Goal: Information Seeking & Learning: Stay updated

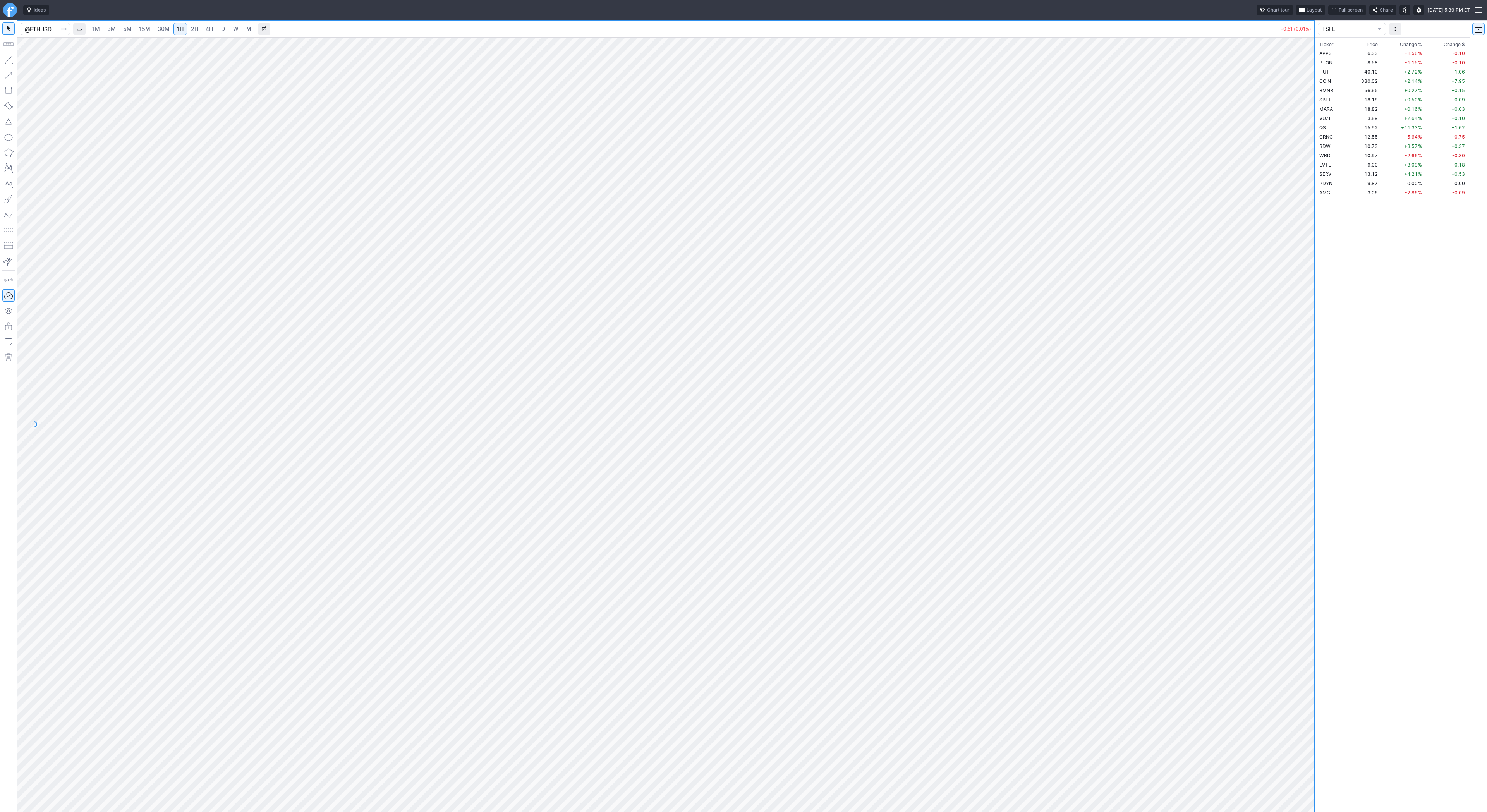
click at [221, 29] on span "D" at bounding box center [223, 28] width 4 height 6
drag, startPoint x: 1320, startPoint y: 235, endPoint x: 1317, endPoint y: 374, distance: 139.0
click at [1317, 374] on div "1M 3M 5M 15M 30M 1H 2H 4H D W M -0.51 (0.01%) TSEL Ticker Price Chg.% Change % …" at bounding box center [744, 416] width 1487 height 792
click at [191, 30] on span "2H" at bounding box center [195, 28] width 8 height 6
click at [1296, 430] on div at bounding box center [666, 424] width 1297 height 774
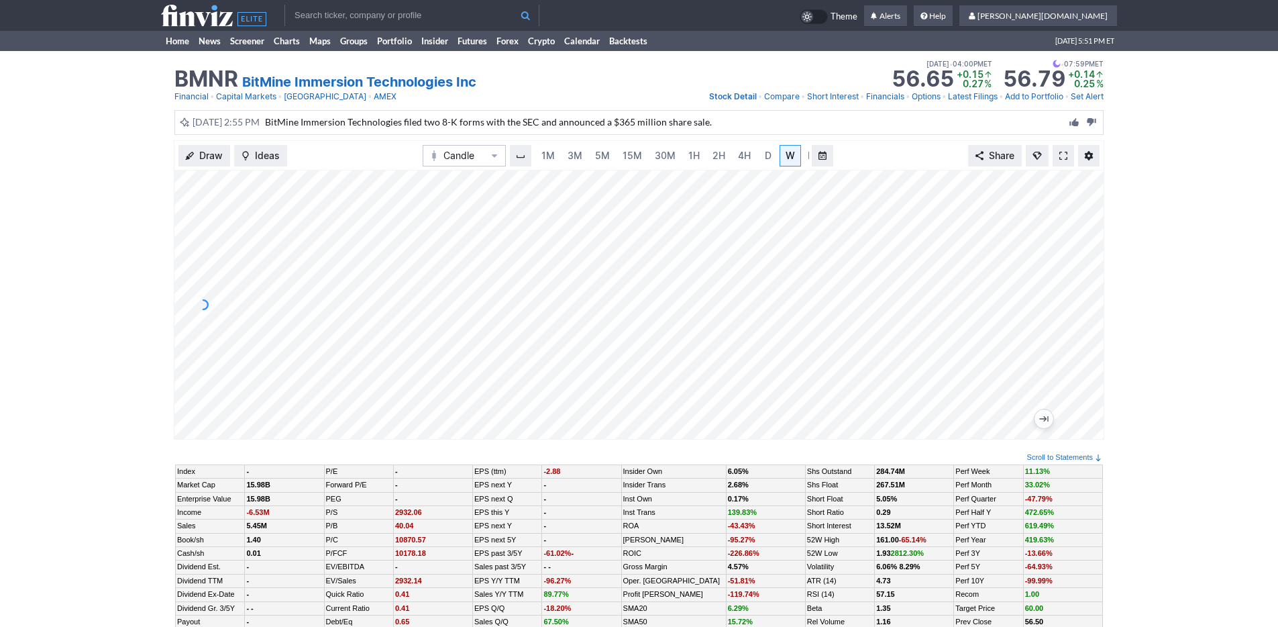
scroll to position [0, 13]
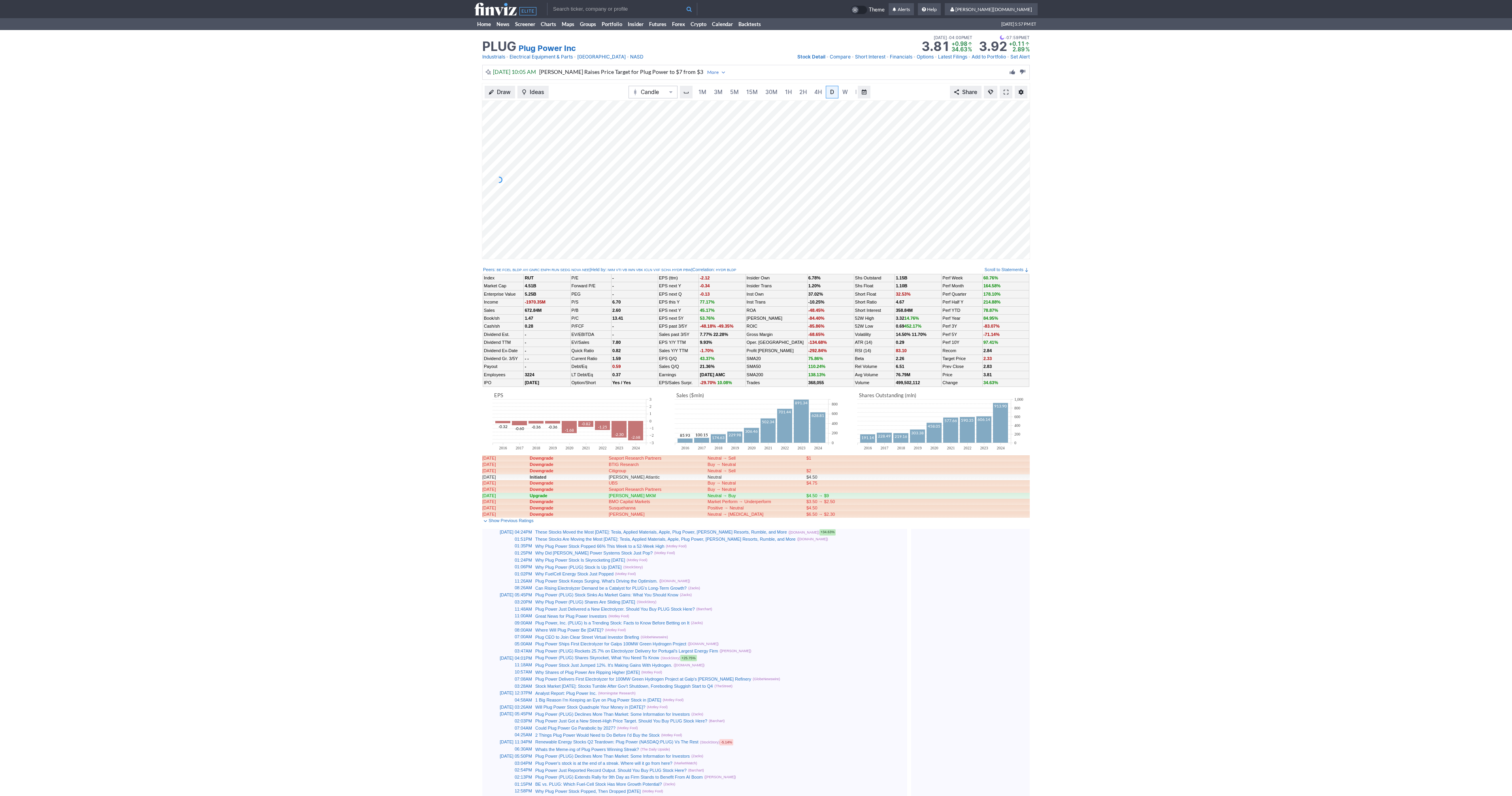
scroll to position [0, 8]
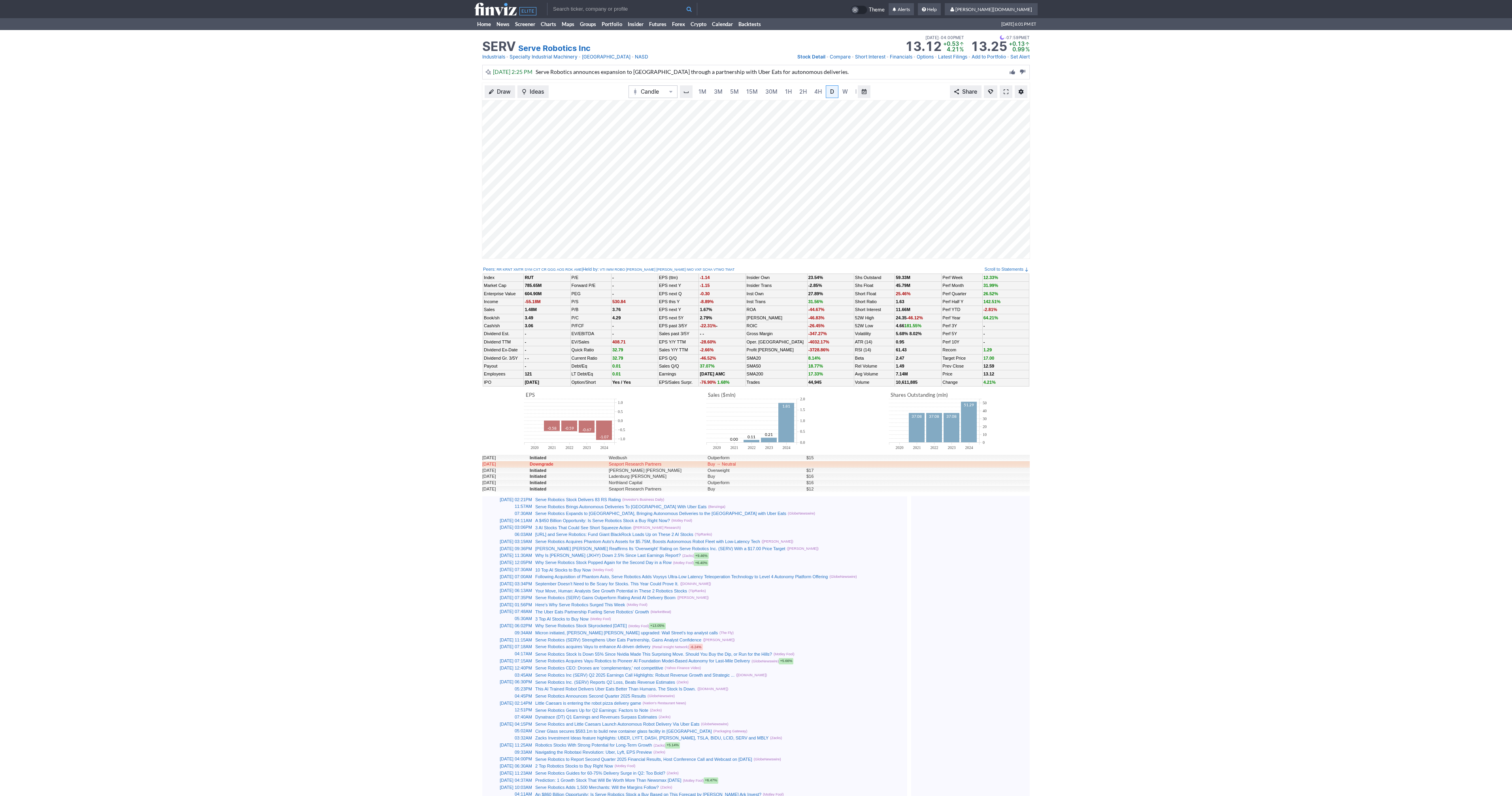
scroll to position [0, 8]
click at [1008, 95] on link at bounding box center [1006, 91] width 12 height 12
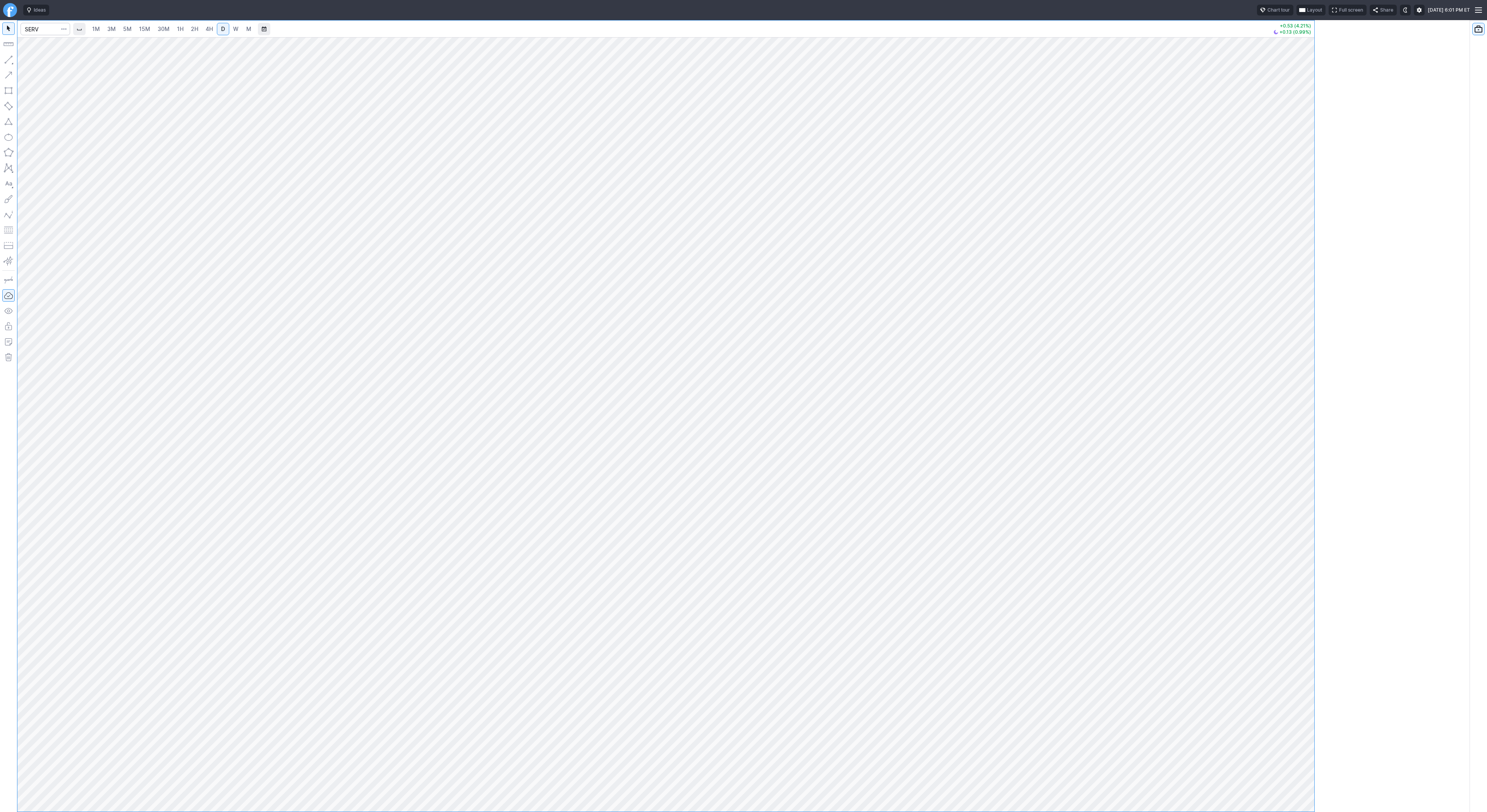
click at [592, 263] on div at bounding box center [666, 416] width 1297 height 791
click at [42, 27] on input "Search" at bounding box center [46, 29] width 50 height 12
type input "btcusd"
click at [51, 40] on button "@ BTCUSD Bitcoin / USD Crypto" at bounding box center [106, 46] width 163 height 11
click at [127, 27] on span "5M" at bounding box center [127, 28] width 9 height 6
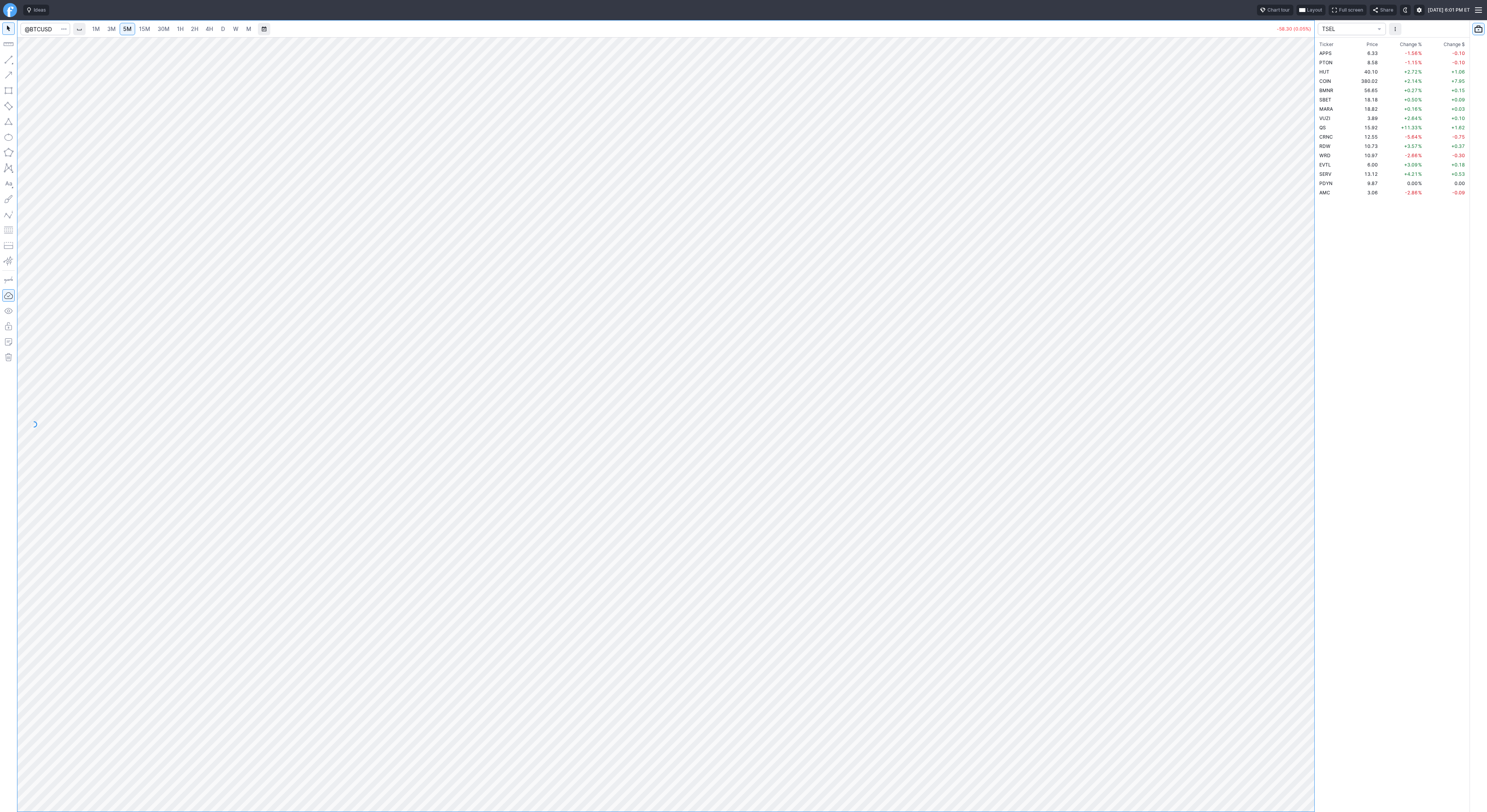
click at [174, 28] on link "1H" at bounding box center [180, 29] width 13 height 12
drag, startPoint x: 1304, startPoint y: 234, endPoint x: 1315, endPoint y: 323, distance: 89.7
click at [1318, 348] on div "1M 3M 5M 15M 30M 1H 2H 4H D W M -58.30 (0.05%) TSEL Ticker Price Chg.% Change %…" at bounding box center [744, 416] width 1487 height 792
click at [1268, 498] on div at bounding box center [666, 424] width 1297 height 774
click at [50, 30] on input "Search" at bounding box center [46, 29] width 50 height 12
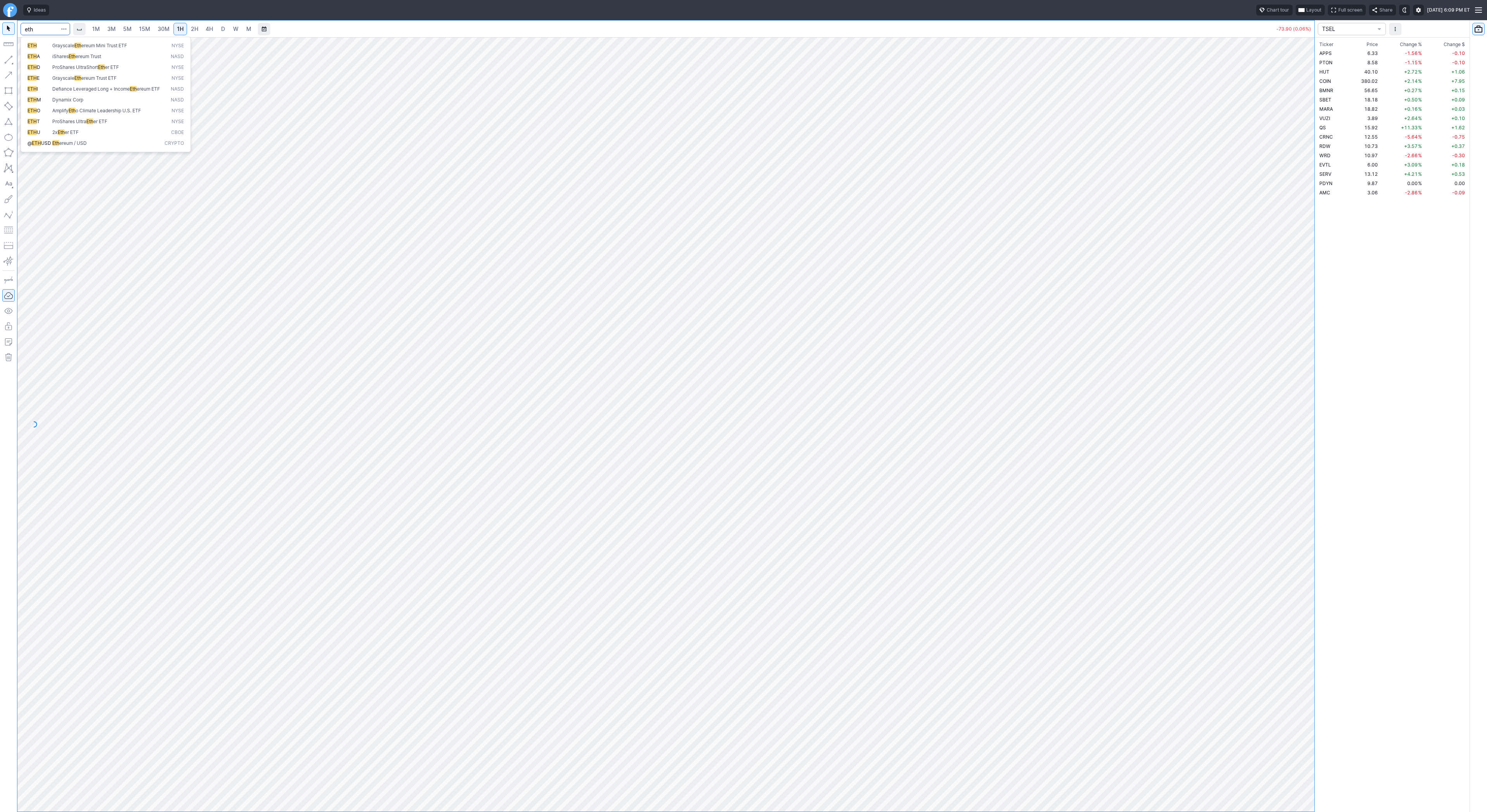
type input "eth"
click at [100, 147] on span "Eth ereum / USD" at bounding box center [107, 143] width 113 height 6
